Goal: Task Accomplishment & Management: Use online tool/utility

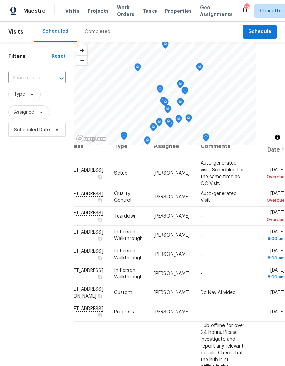
scroll to position [11, 60]
click at [28, 198] on div "Filters Reset ​ Type Assignee Scheduled Date" at bounding box center [37, 239] width 74 height 395
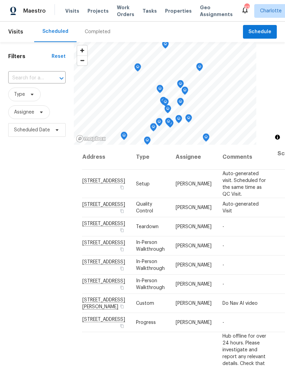
scroll to position [0, 0]
click at [259, 32] on span "Schedule" at bounding box center [260, 32] width 23 height 9
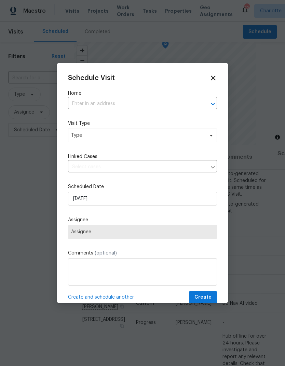
click at [202, 105] on div at bounding box center [208, 104] width 18 height 10
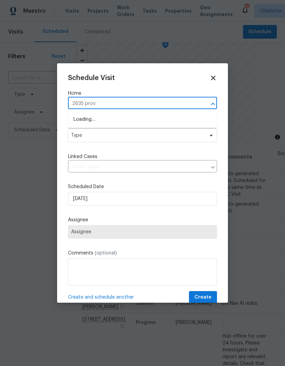
type input "2635 provi"
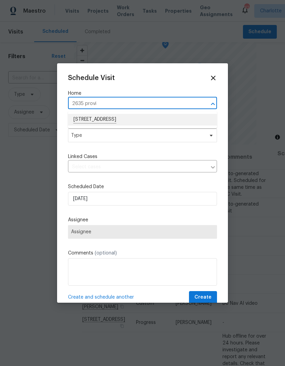
click at [158, 115] on li "[STREET_ADDRESS]" at bounding box center [142, 120] width 149 height 12
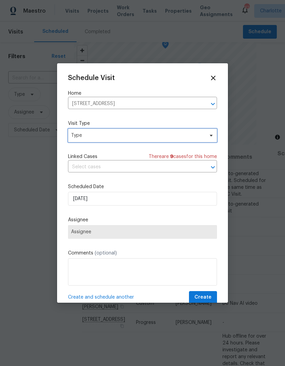
click at [212, 133] on icon at bounding box center [211, 135] width 5 height 5
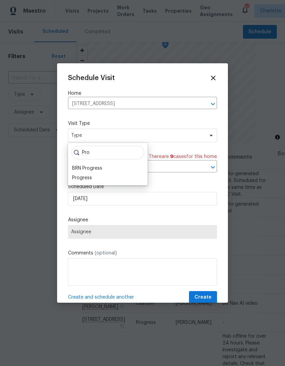
type input "Pro"
click at [97, 180] on div "Progress" at bounding box center [108, 178] width 76 height 10
click at [89, 178] on div "Progress" at bounding box center [82, 177] width 20 height 7
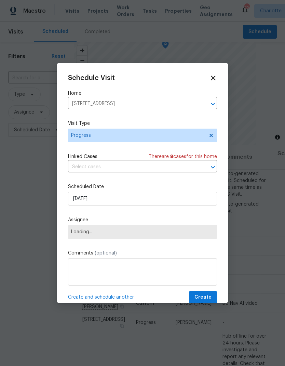
click at [123, 233] on span "Loading..." at bounding box center [142, 231] width 143 height 5
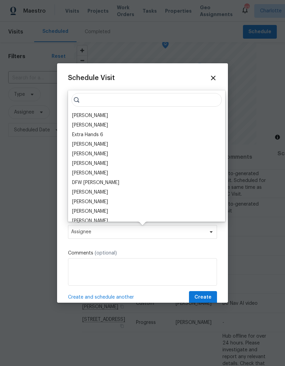
click at [94, 115] on div "[PERSON_NAME]" at bounding box center [90, 115] width 36 height 7
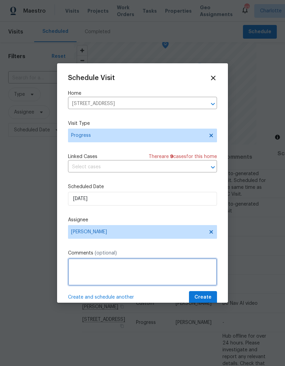
click at [134, 265] on textarea at bounding box center [142, 271] width 149 height 27
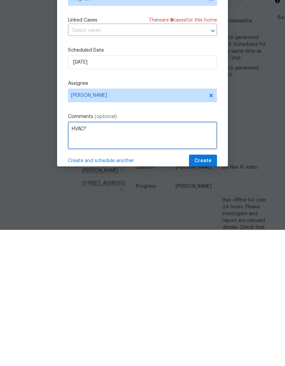
type textarea "HVAC?"
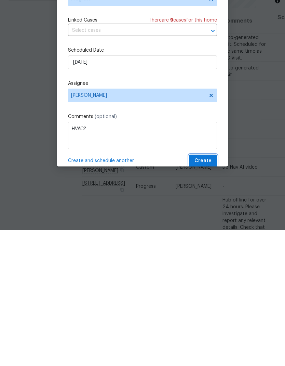
click at [212, 291] on button "Create" at bounding box center [203, 297] width 28 height 13
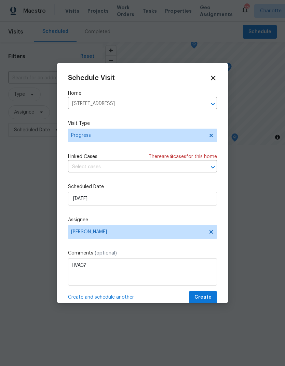
scroll to position [0, 0]
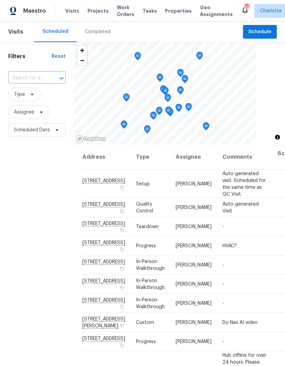
click at [118, 12] on span "Work Orders" at bounding box center [125, 11] width 17 height 14
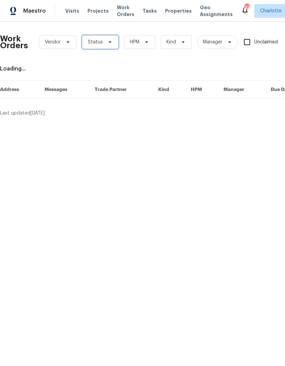
click at [110, 41] on icon at bounding box center [109, 41] width 5 height 5
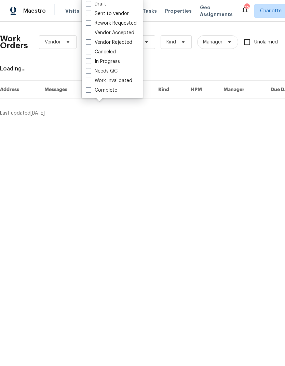
click at [114, 73] on label "Needs QC" at bounding box center [102, 71] width 32 height 7
click at [90, 72] on input "Needs QC" at bounding box center [88, 70] width 4 height 4
checkbox input "true"
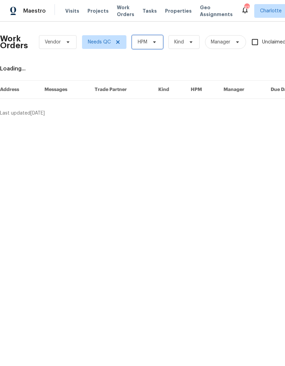
click at [158, 44] on span "HPM" at bounding box center [147, 42] width 31 height 14
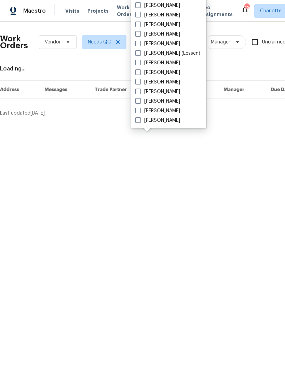
scroll to position [85, 0]
click at [158, 103] on label "[PERSON_NAME]" at bounding box center [157, 101] width 45 height 7
click at [140, 102] on input "[PERSON_NAME]" at bounding box center [137, 100] width 4 height 4
checkbox input "true"
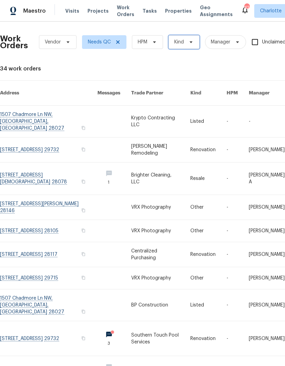
click at [193, 42] on icon at bounding box center [190, 41] width 5 height 5
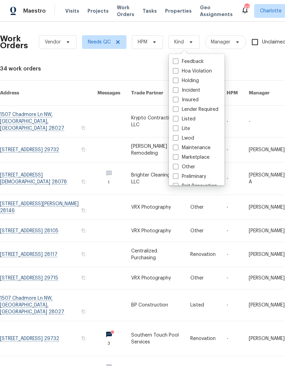
click at [179, 119] on label "Listed" at bounding box center [184, 119] width 23 height 7
click at [177, 119] on input "Listed" at bounding box center [175, 118] width 4 height 4
checkbox input "true"
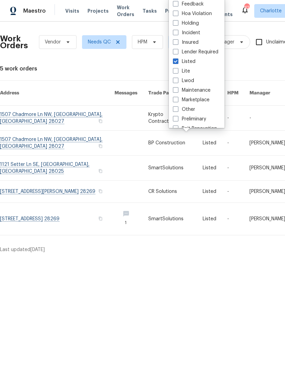
click at [268, 60] on div "Work Orders Vendor Needs QC HPM Listed Manager Unclaimed ​ View Reno Index 5 wo…" at bounding box center [193, 140] width 386 height 226
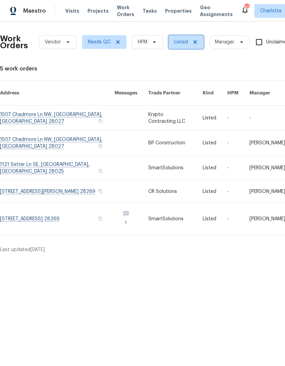
click at [197, 43] on icon at bounding box center [194, 41] width 5 height 5
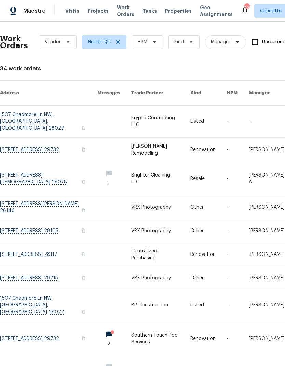
click at [92, 13] on span "Projects" at bounding box center [98, 11] width 21 height 7
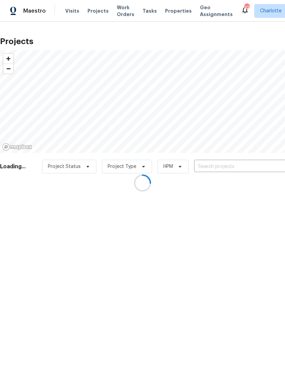
click at [227, 168] on div at bounding box center [142, 183] width 285 height 366
